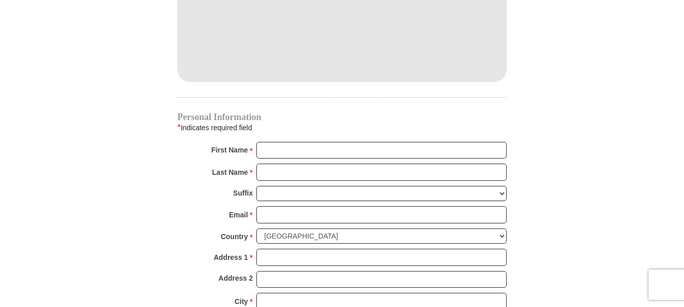
scroll to position [963, 0]
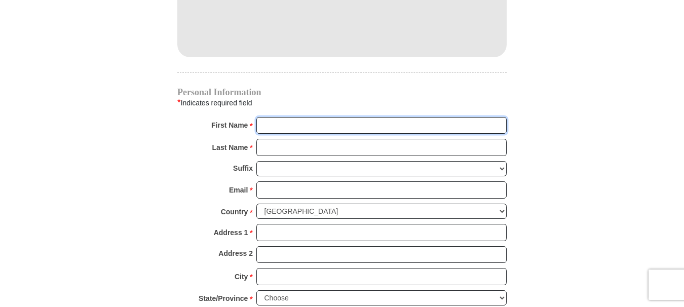
click at [289, 117] on input "First Name *" at bounding box center [381, 125] width 250 height 17
type input "Amay and [DEMOGRAPHIC_DATA]"
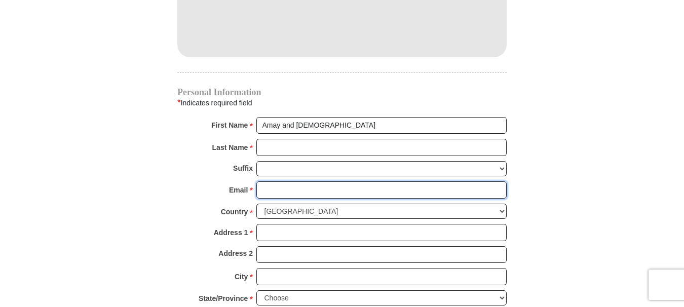
click at [296, 181] on input "Email *" at bounding box center [381, 189] width 250 height 17
type input "[EMAIL_ADDRESS][DOMAIN_NAME]"
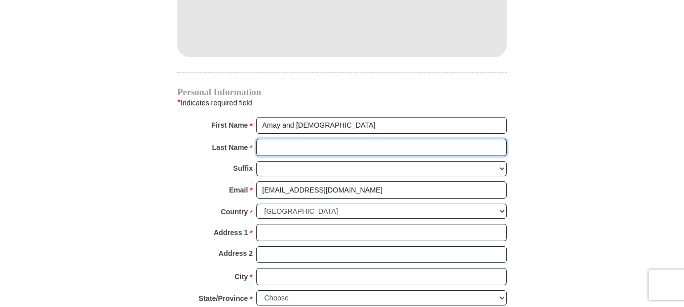
type input "[PERSON_NAME]"
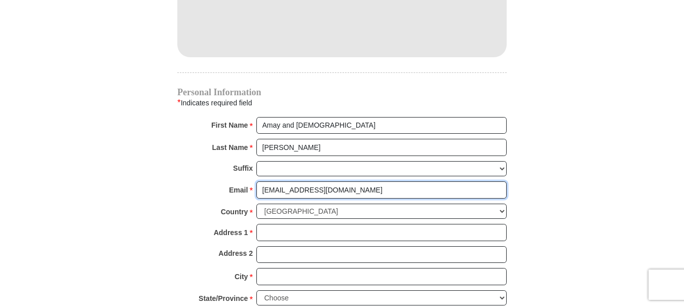
scroll to position [1013, 0]
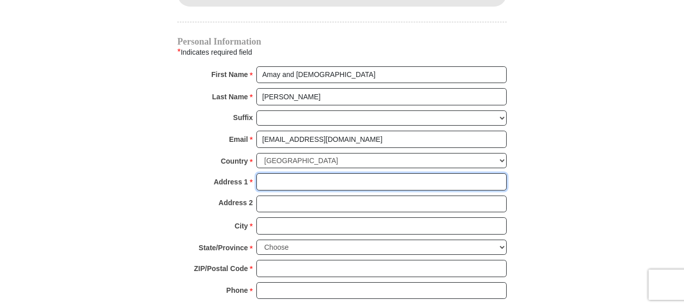
click at [305, 173] on input "Address 1 *" at bounding box center [381, 181] width 250 height 17
type input "[STREET_ADDRESS]"
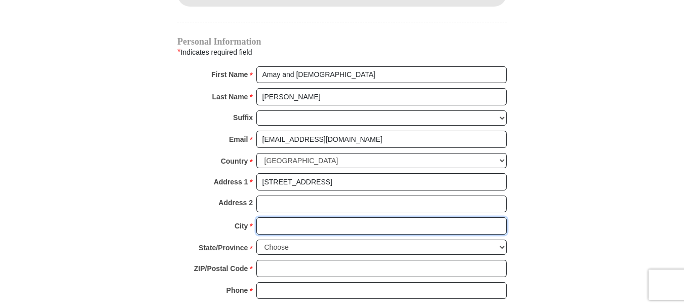
click at [309, 217] on input "City *" at bounding box center [381, 225] width 250 height 17
type input "[GEOGRAPHIC_DATA]"
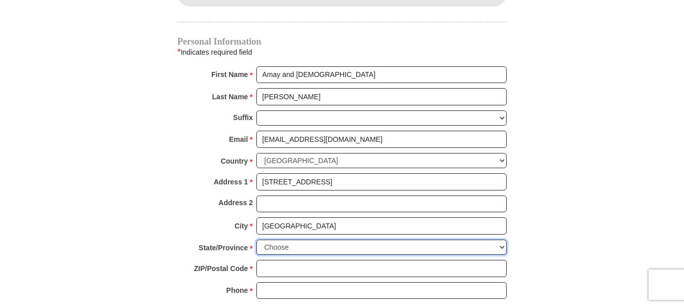
click at [297, 240] on select "Choose [US_STATE] [US_STATE] [US_STATE] [US_STATE] [US_STATE] Armed Forces Amer…" at bounding box center [381, 248] width 250 height 16
select select "FL"
click at [256, 240] on select "Choose [US_STATE] [US_STATE] [US_STATE] [US_STATE] [US_STATE] Armed Forces Amer…" at bounding box center [381, 248] width 250 height 16
click at [299, 260] on input "ZIP/Postal Code *" at bounding box center [381, 268] width 250 height 17
type input "32258"
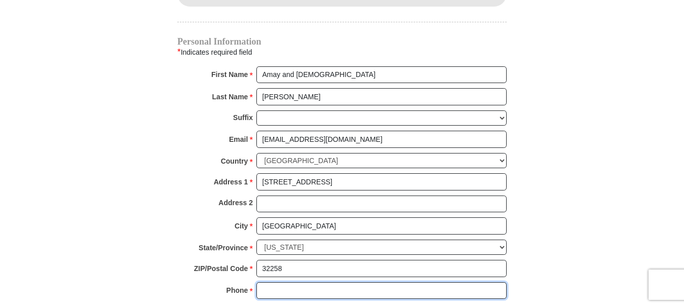
click at [294, 282] on input "Phone * *" at bounding box center [381, 290] width 250 height 17
type input "9046736456"
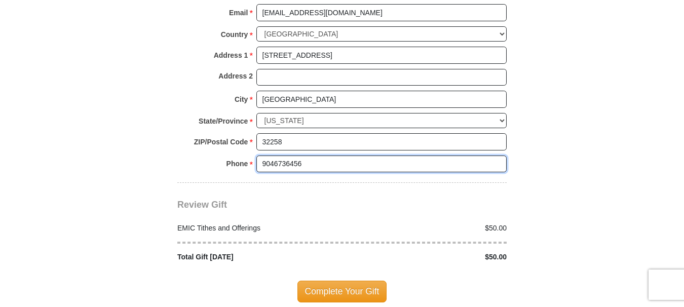
scroll to position [1165, 0]
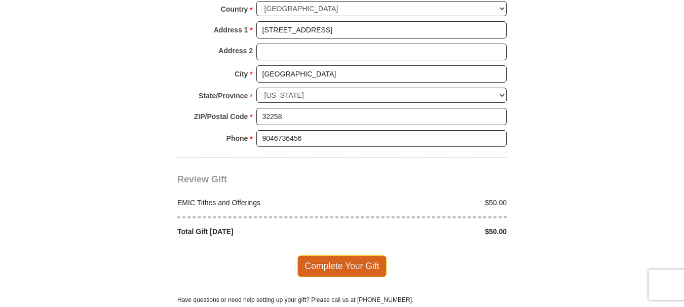
click at [331, 255] on span "Complete Your Gift" at bounding box center [342, 265] width 90 height 21
